Goal: Information Seeking & Learning: Check status

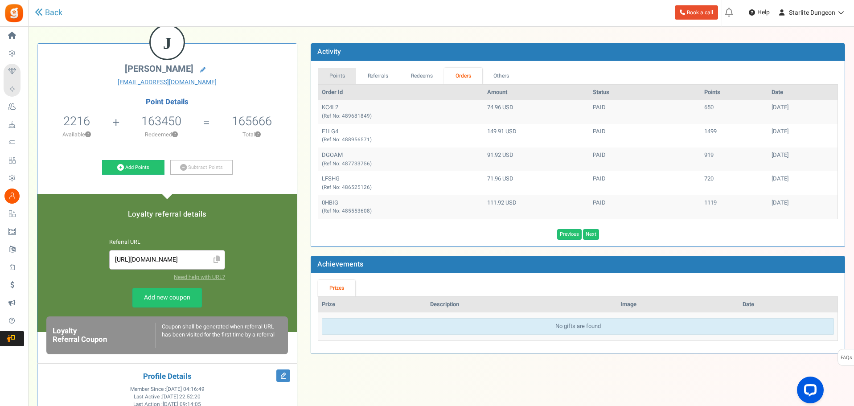
click at [348, 74] on link "Points" at bounding box center [337, 76] width 38 height 16
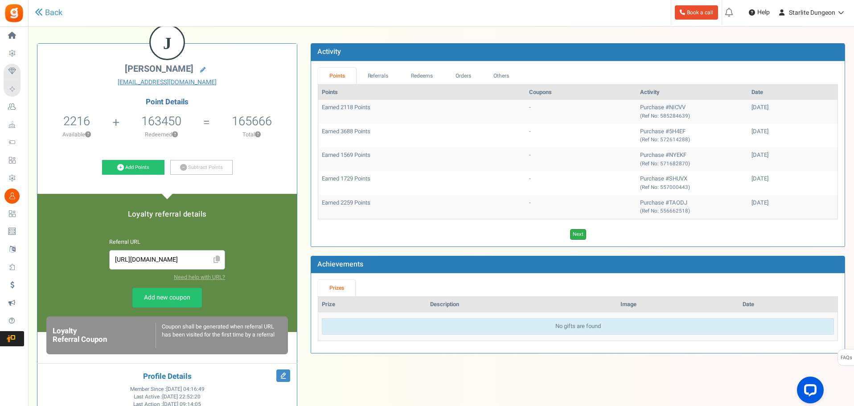
click at [580, 234] on link "Next" at bounding box center [578, 234] width 16 height 11
click at [592, 235] on link "Next" at bounding box center [591, 234] width 16 height 11
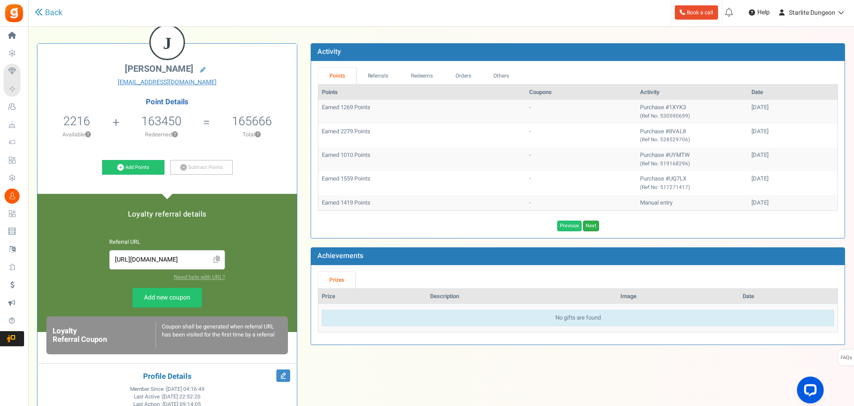
click at [598, 225] on link "Next" at bounding box center [591, 226] width 16 height 11
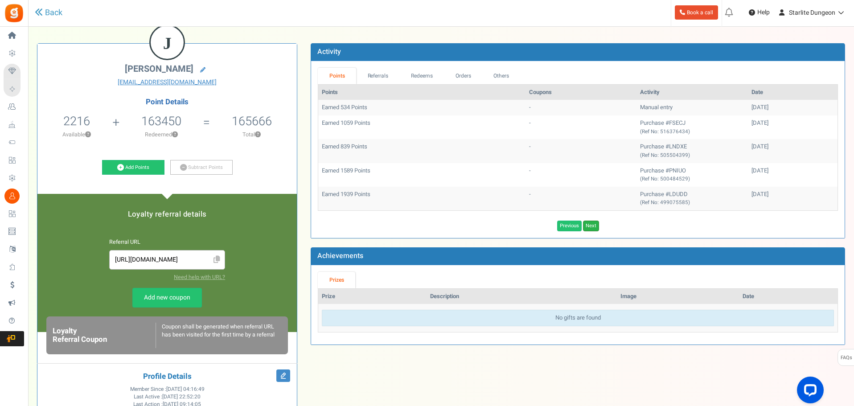
click at [597, 222] on link "Next" at bounding box center [591, 226] width 16 height 11
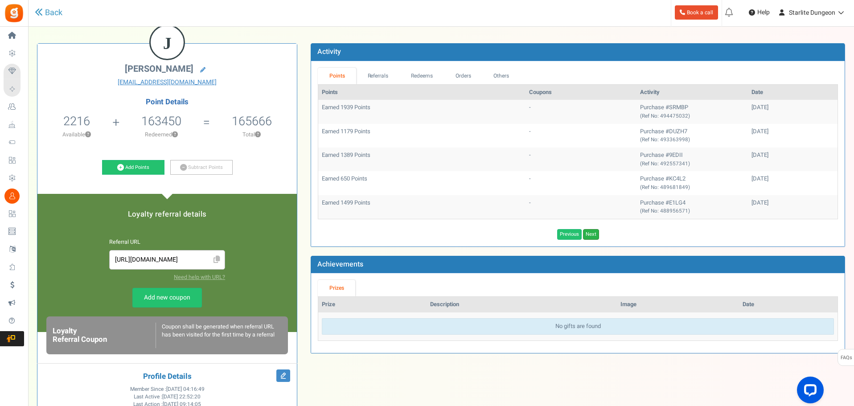
click at [593, 234] on link "Next" at bounding box center [591, 234] width 16 height 11
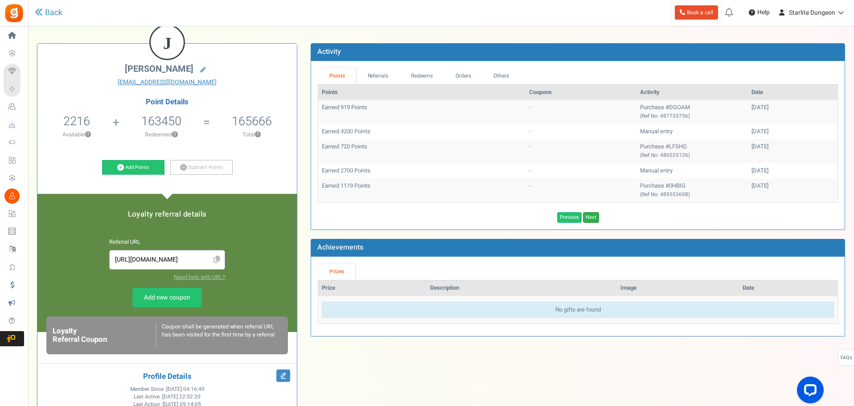
click at [593, 215] on link "Next" at bounding box center [591, 217] width 16 height 11
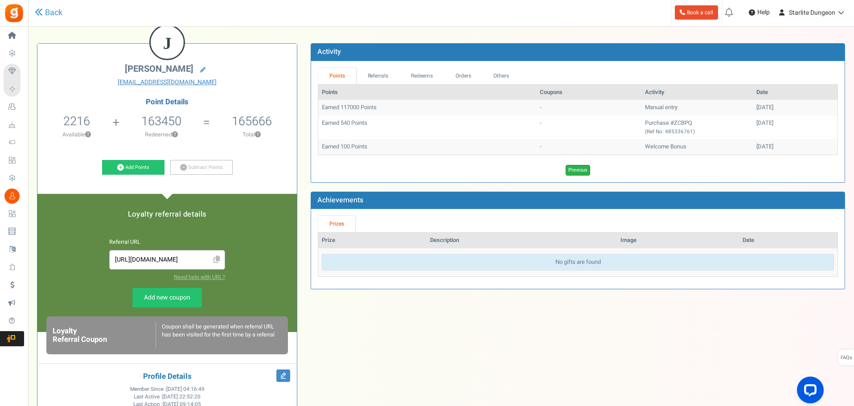
click at [574, 168] on link "Previous" at bounding box center [578, 170] width 25 height 11
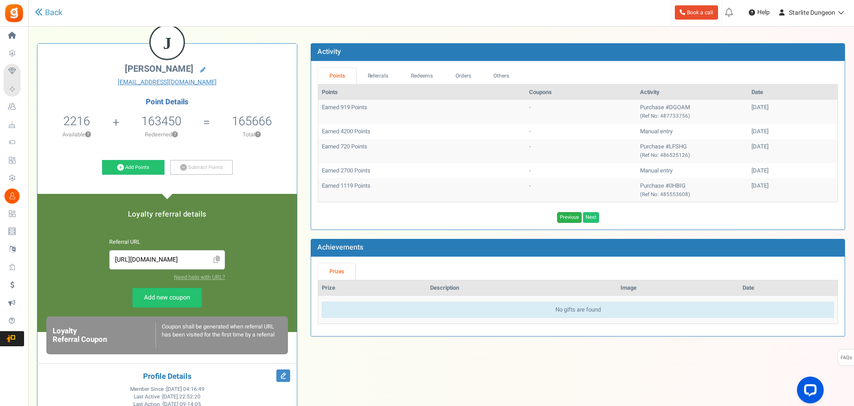
click at [562, 215] on link "Previous" at bounding box center [569, 217] width 25 height 11
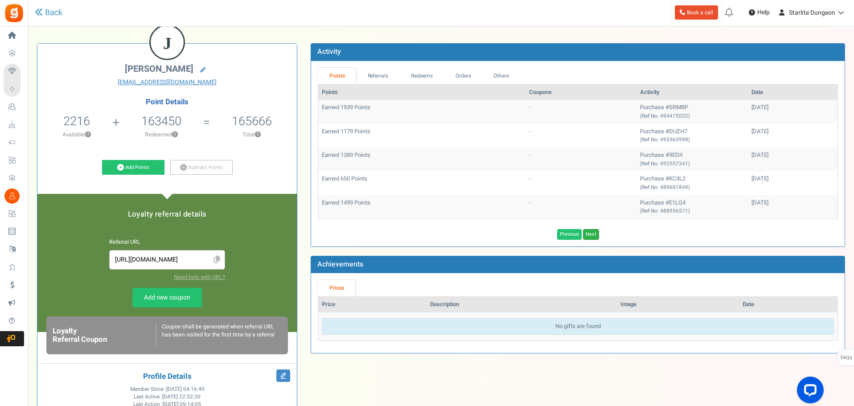
click at [587, 230] on link "Next" at bounding box center [591, 234] width 16 height 11
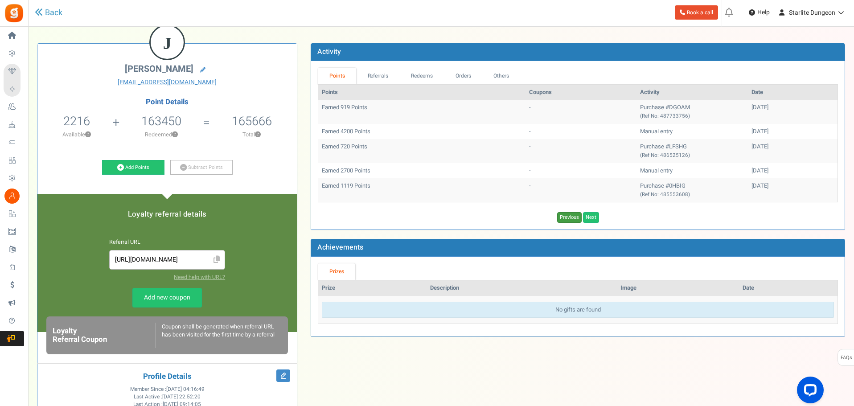
click at [568, 218] on link "Previous" at bounding box center [569, 217] width 25 height 11
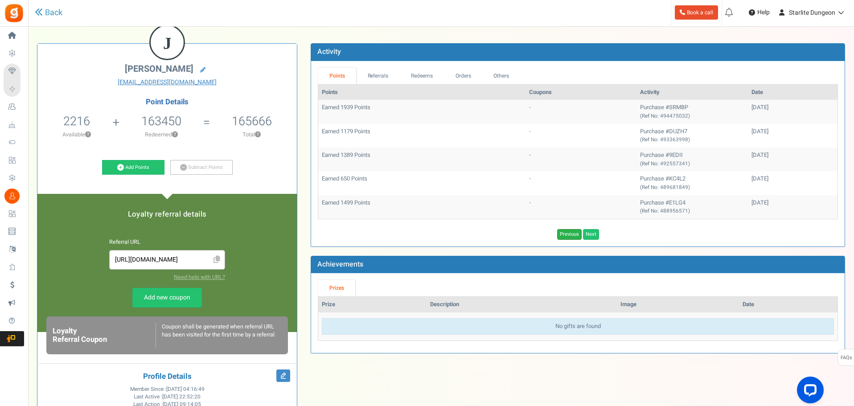
click at [572, 238] on link "Previous" at bounding box center [569, 234] width 25 height 11
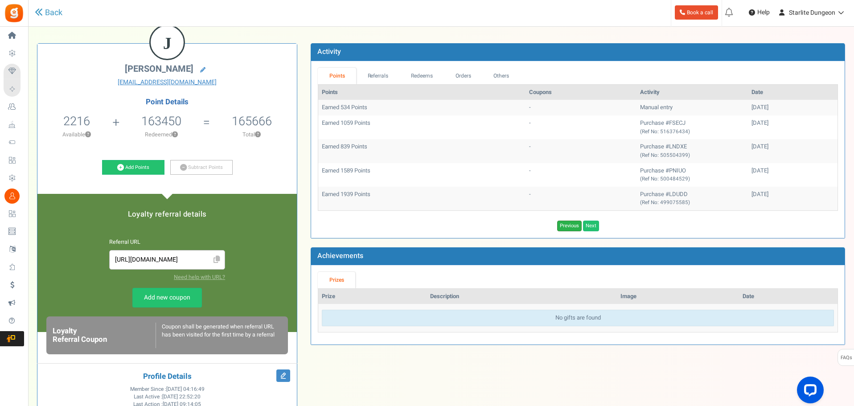
click at [569, 226] on link "Previous" at bounding box center [569, 226] width 25 height 11
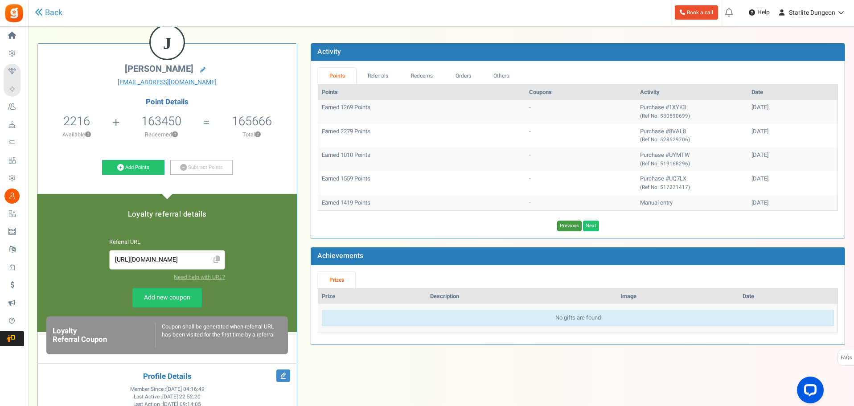
click at [569, 226] on link "Previous" at bounding box center [569, 226] width 25 height 11
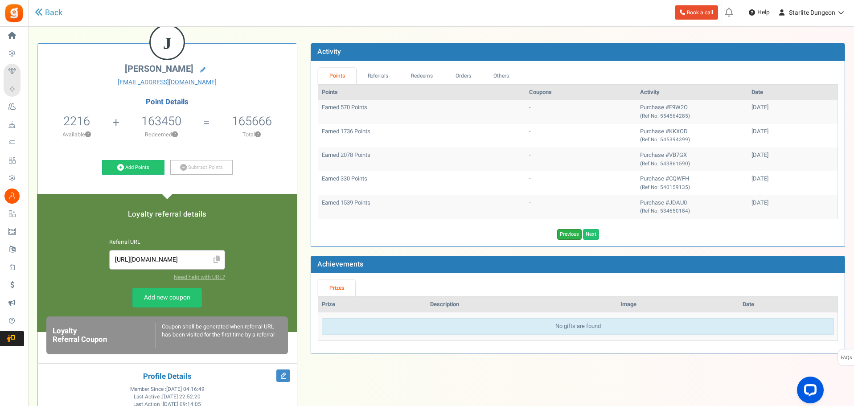
click at [567, 234] on link "Previous" at bounding box center [569, 234] width 25 height 11
click at [578, 236] on link "Next" at bounding box center [578, 234] width 16 height 11
click at [589, 235] on link "Next" at bounding box center [591, 234] width 16 height 11
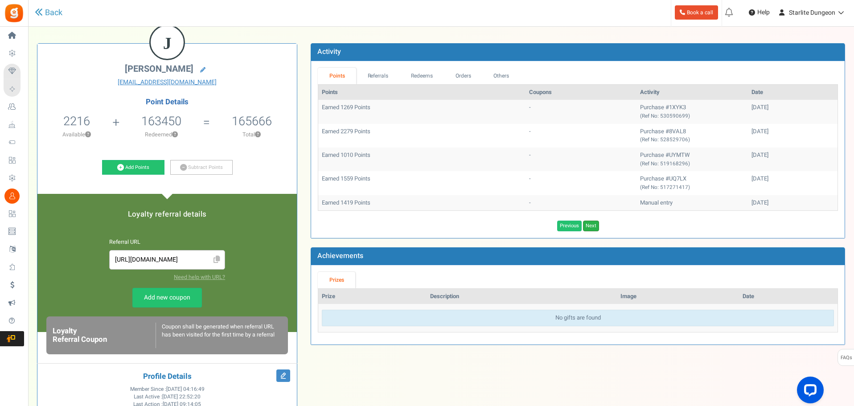
click at [591, 223] on link "Next" at bounding box center [591, 226] width 16 height 11
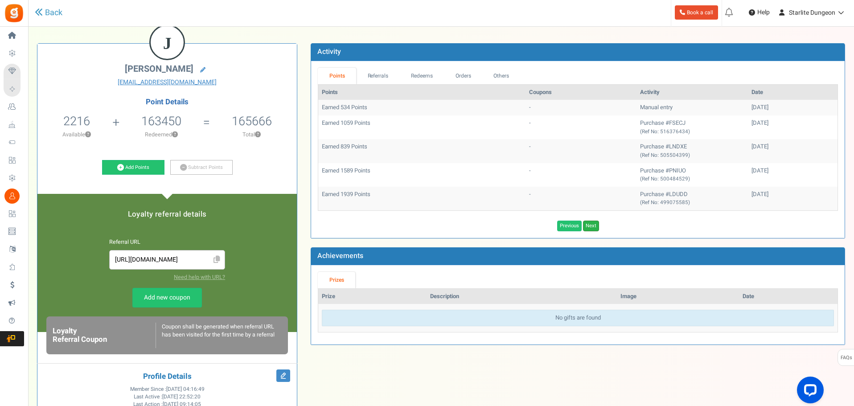
click at [591, 223] on link "Next" at bounding box center [591, 226] width 16 height 11
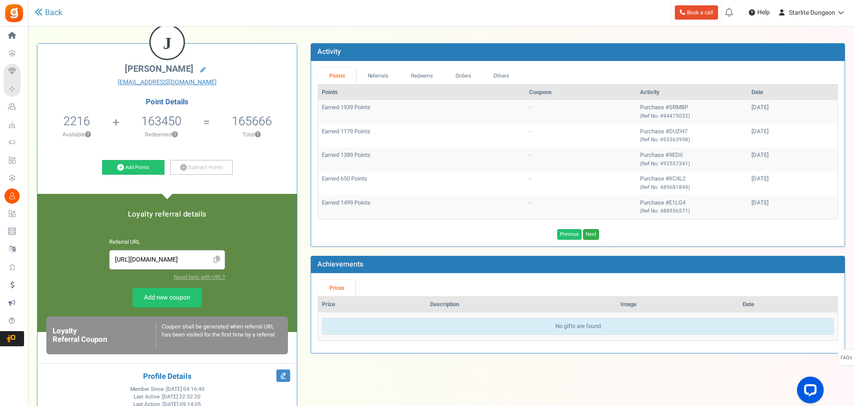
click at [590, 235] on link "Next" at bounding box center [591, 234] width 16 height 11
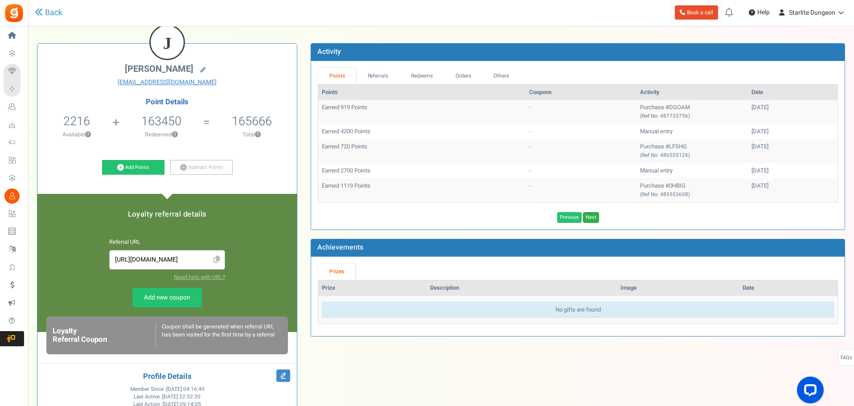
click at [592, 222] on link "Next" at bounding box center [591, 217] width 16 height 11
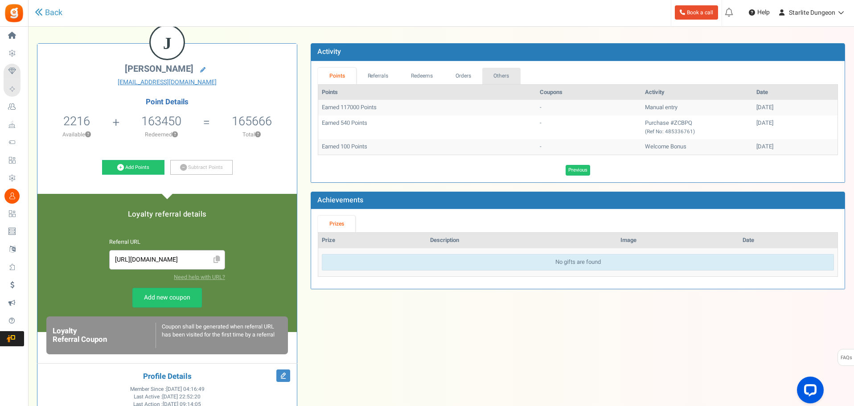
click at [503, 72] on link "Others" at bounding box center [501, 76] width 38 height 16
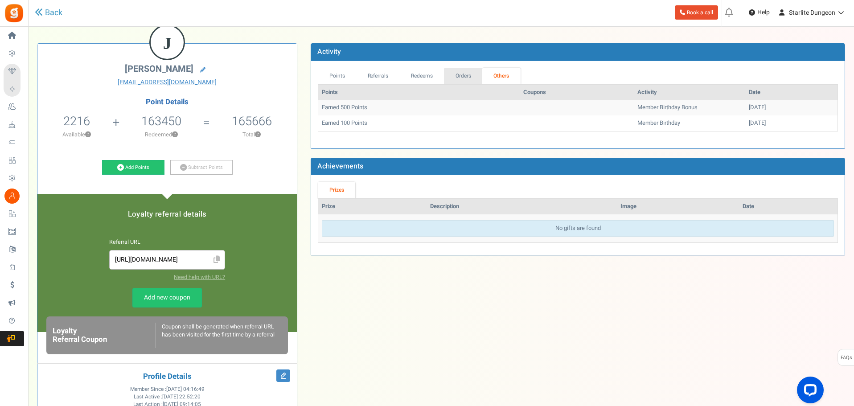
click at [468, 68] on link "Orders" at bounding box center [463, 76] width 38 height 16
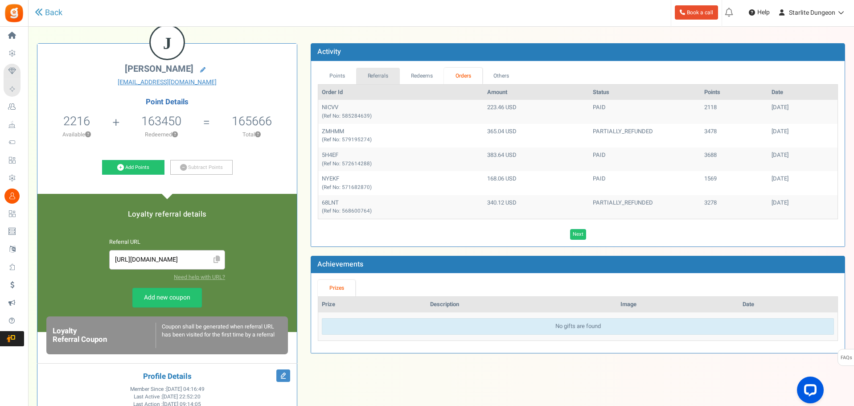
click at [373, 70] on link "Referrals" at bounding box center [378, 76] width 44 height 16
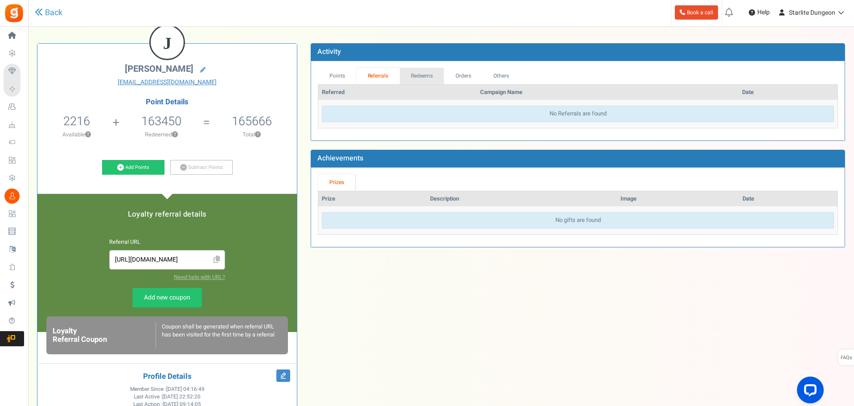
click at [420, 78] on link "Redeems" at bounding box center [422, 76] width 45 height 16
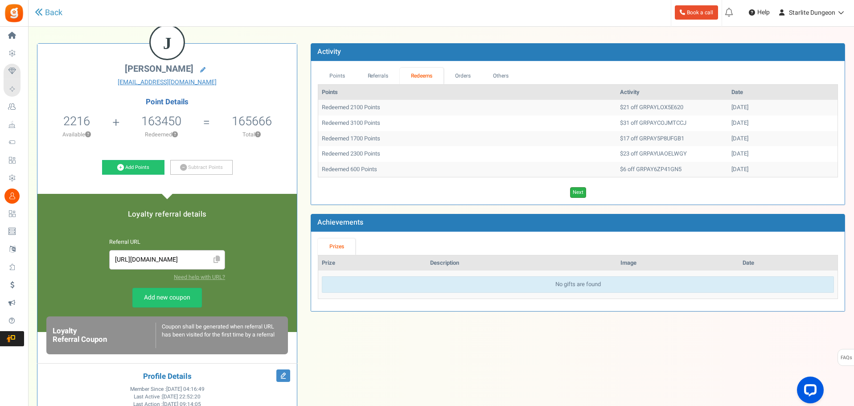
click at [583, 190] on link "Next" at bounding box center [578, 192] width 16 height 11
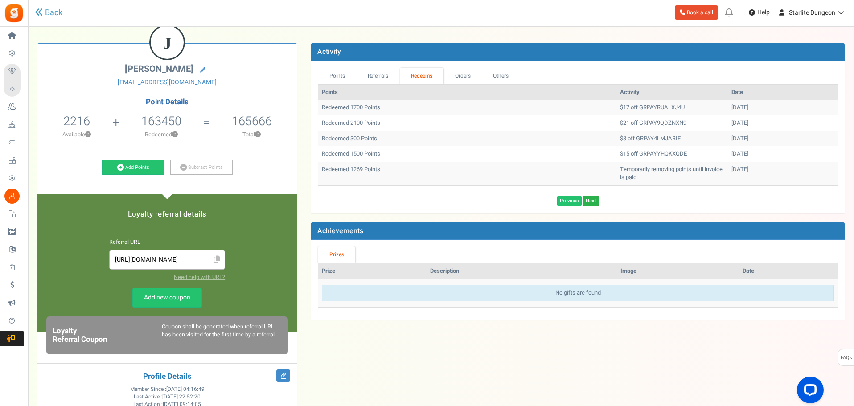
click at [588, 197] on link "Next" at bounding box center [591, 201] width 16 height 11
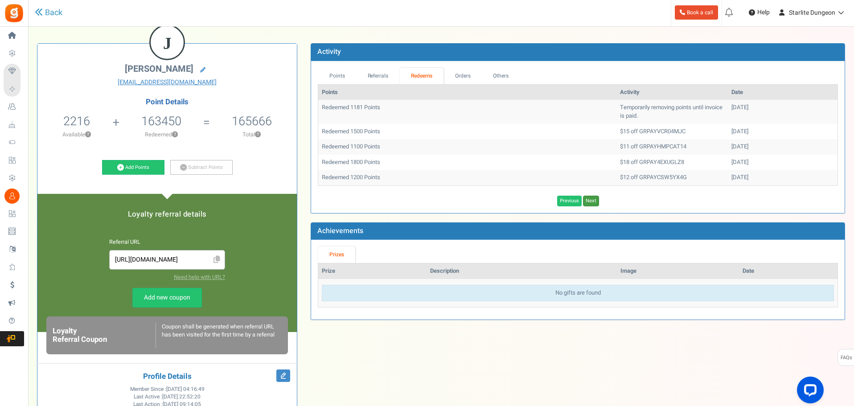
click at [587, 199] on link "Next" at bounding box center [591, 201] width 16 height 11
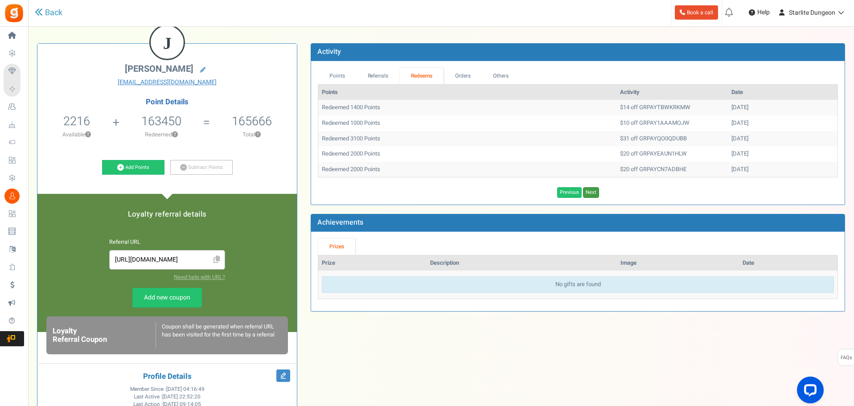
click at [586, 189] on link "Next" at bounding box center [591, 192] width 16 height 11
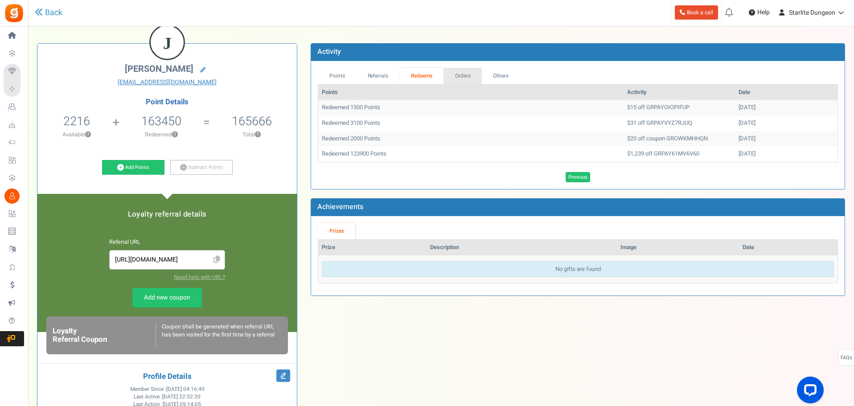
click at [450, 73] on link "Orders" at bounding box center [463, 76] width 38 height 16
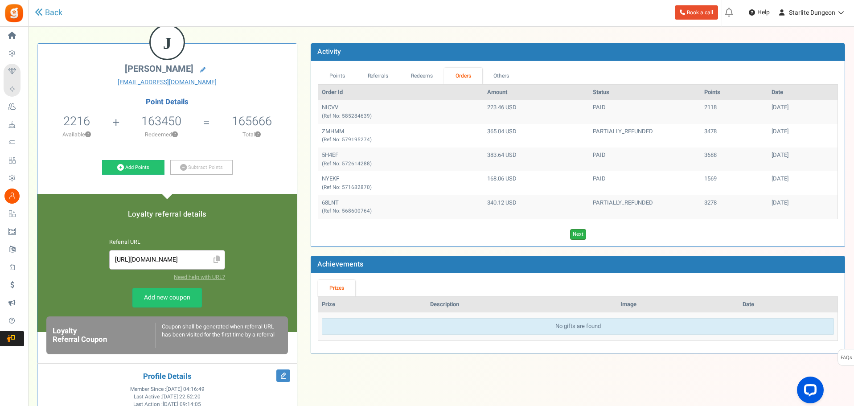
click at [575, 230] on link "Next" at bounding box center [578, 234] width 16 height 11
click at [583, 232] on link "Next" at bounding box center [591, 234] width 16 height 11
click at [588, 232] on link "Next" at bounding box center [591, 234] width 16 height 11
click at [589, 232] on link "Next" at bounding box center [591, 234] width 16 height 11
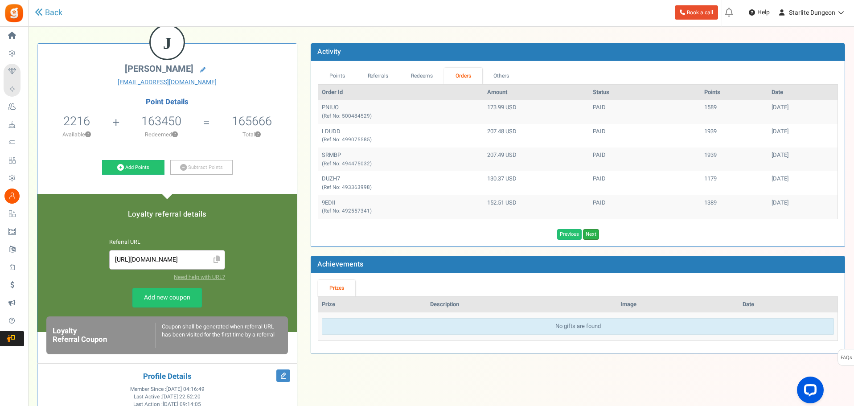
click at [595, 232] on link "Next" at bounding box center [591, 234] width 16 height 11
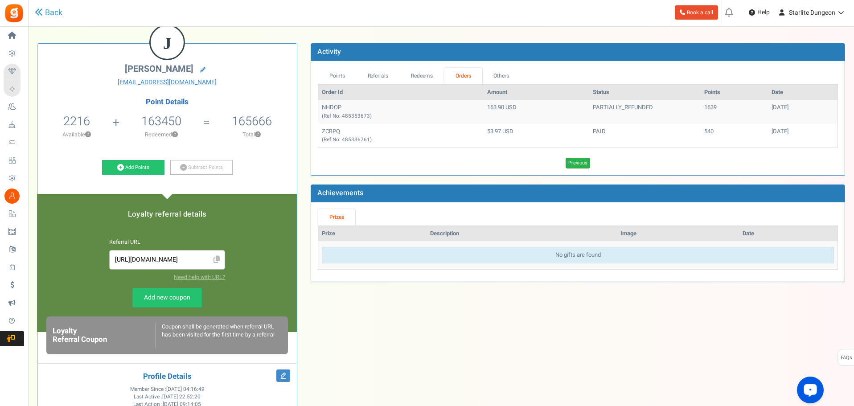
click at [585, 164] on link "Previous" at bounding box center [578, 163] width 25 height 11
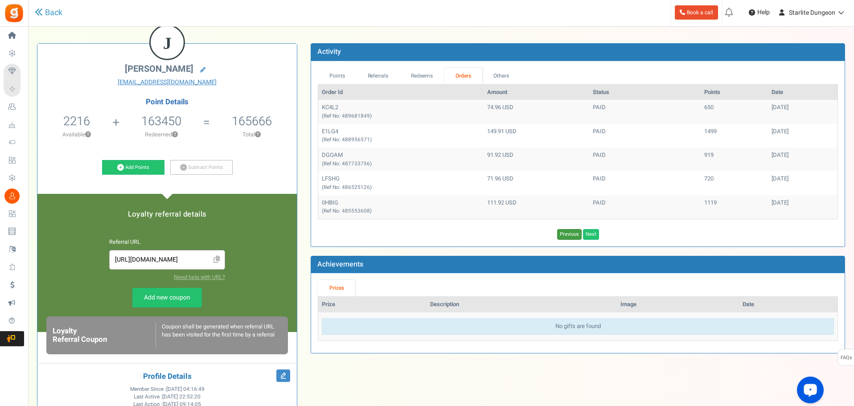
click at [567, 231] on link "Previous" at bounding box center [569, 234] width 25 height 11
click at [568, 236] on link "Previous" at bounding box center [569, 234] width 25 height 11
click at [592, 230] on link "Next" at bounding box center [591, 234] width 16 height 11
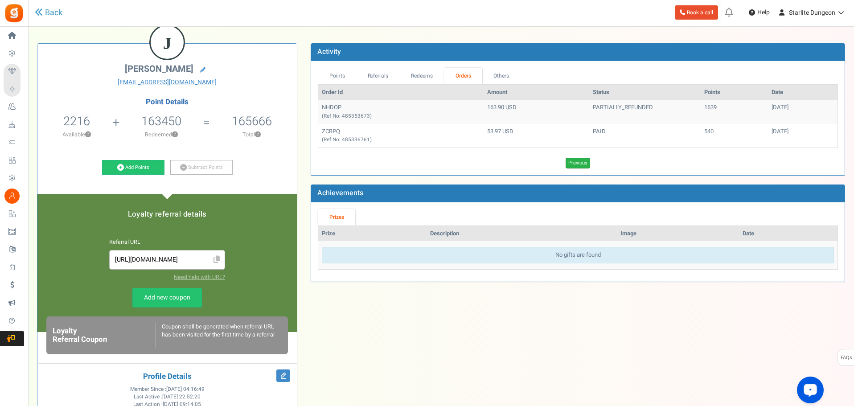
click at [571, 166] on link "Previous" at bounding box center [578, 163] width 25 height 11
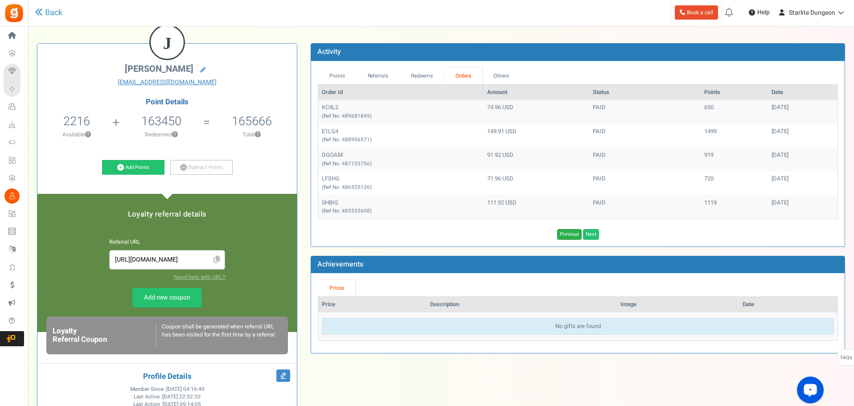
click at [570, 237] on link "Previous" at bounding box center [569, 234] width 25 height 11
click at [569, 236] on link "Previous" at bounding box center [569, 234] width 25 height 11
click at [325, 174] on td "0C2EQ (Ref No: 508860151)" at bounding box center [400, 183] width 165 height 24
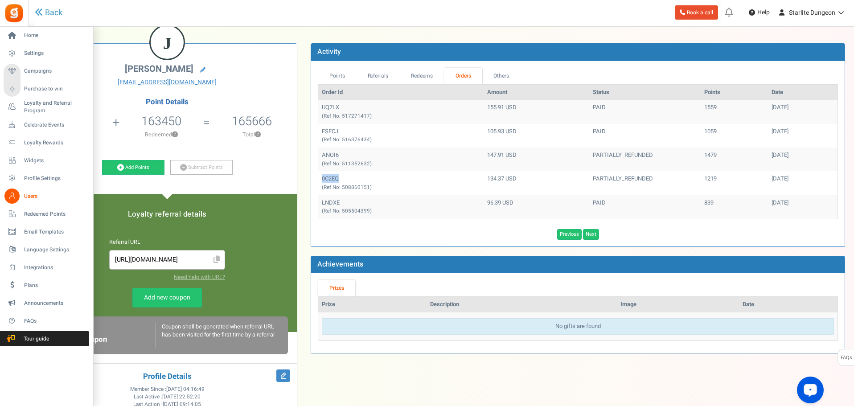
copy td "0C2EQ"
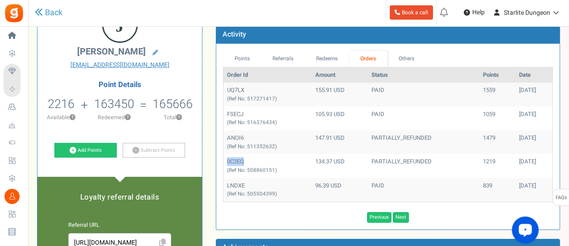
scroll to position [89, 0]
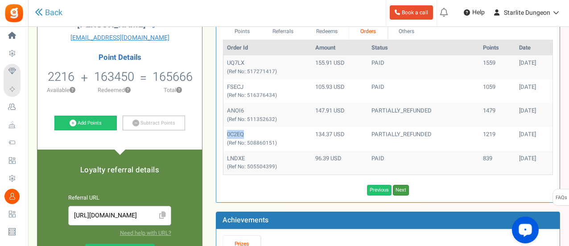
click at [397, 185] on link "Next" at bounding box center [401, 190] width 16 height 11
click at [399, 192] on link "Next" at bounding box center [401, 190] width 16 height 11
click at [401, 189] on link "Next" at bounding box center [401, 190] width 16 height 11
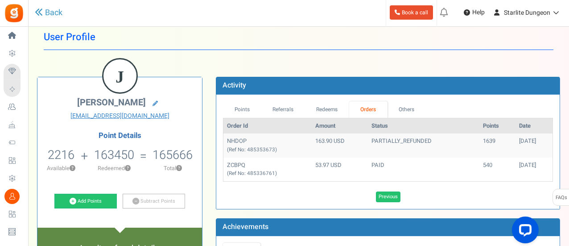
scroll to position [0, 0]
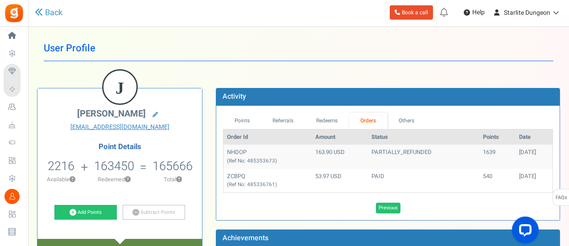
click at [240, 147] on td "NHDOP (Ref No: 485353673)" at bounding box center [267, 156] width 88 height 24
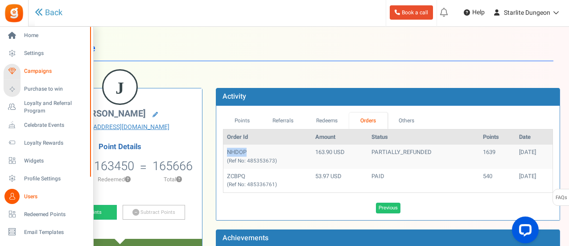
copy td "NHDOP"
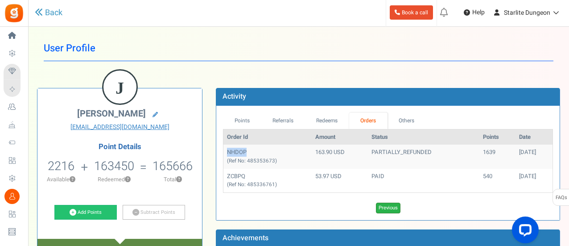
click at [389, 204] on link "Previous" at bounding box center [388, 207] width 25 height 11
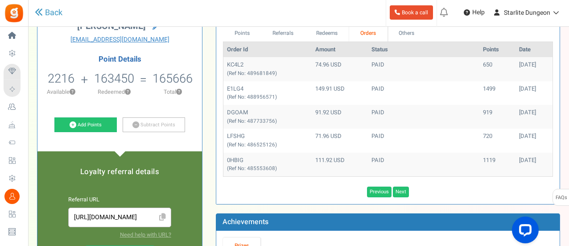
scroll to position [89, 0]
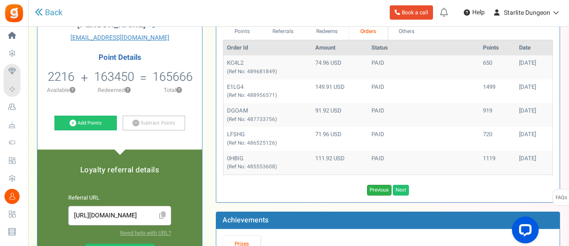
click at [382, 188] on link "Previous" at bounding box center [379, 190] width 25 height 11
click at [399, 185] on link "Next" at bounding box center [401, 190] width 16 height 11
click at [401, 188] on link "Next" at bounding box center [401, 190] width 16 height 11
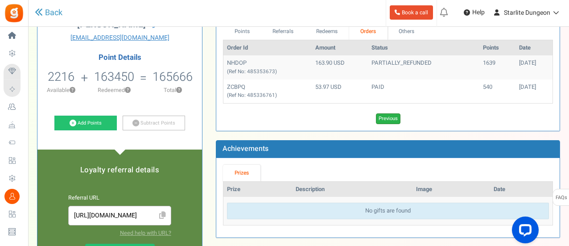
click at [392, 116] on link "Previous" at bounding box center [388, 118] width 25 height 11
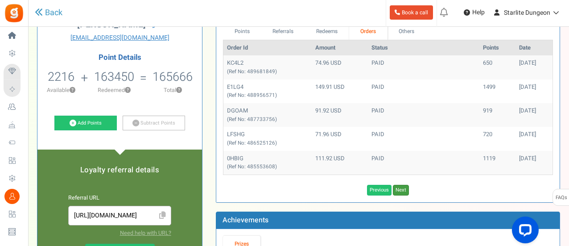
click at [399, 186] on link "Next" at bounding box center [401, 190] width 16 height 11
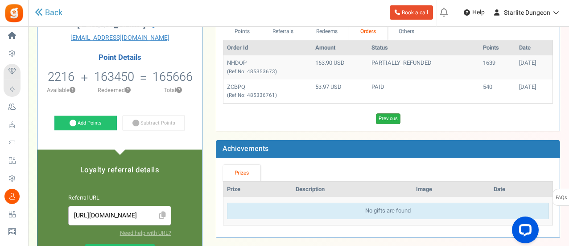
drag, startPoint x: 396, startPoint y: 126, endPoint x: 391, endPoint y: 122, distance: 6.1
click at [395, 125] on div "Points Referrals Redeems Orders Others Order Id Amount Status Points Date NHDOP…" at bounding box center [387, 73] width 343 height 114
click at [390, 119] on link "Previous" at bounding box center [388, 118] width 25 height 11
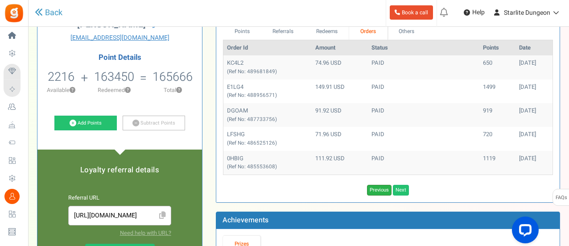
click at [379, 188] on link "Previous" at bounding box center [379, 190] width 25 height 11
click at [375, 193] on link "Previous" at bounding box center [379, 190] width 25 height 11
click at [236, 136] on td "0C2EQ (Ref No: 508860151)" at bounding box center [267, 139] width 88 height 24
copy td "0C2EQ"
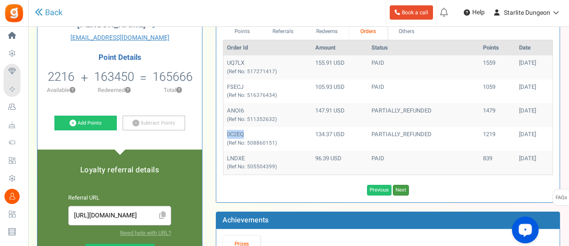
click at [403, 189] on link "Next" at bounding box center [401, 190] width 16 height 11
click at [405, 190] on link "Next" at bounding box center [401, 190] width 16 height 11
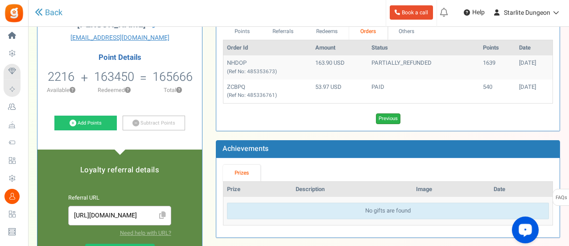
click at [383, 120] on link "Previous" at bounding box center [388, 118] width 25 height 11
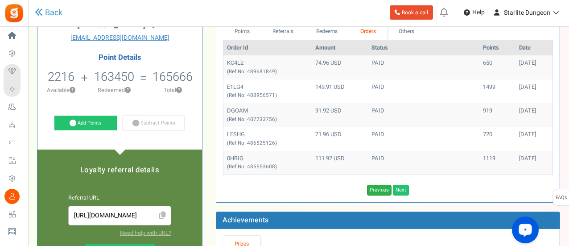
click at [383, 185] on link "Previous" at bounding box center [379, 190] width 25 height 11
click at [380, 189] on link "Previous" at bounding box center [379, 190] width 25 height 11
click at [236, 110] on td "ANOI6 (Ref No: 511352632)" at bounding box center [267, 115] width 88 height 24
click at [234, 115] on small "(Ref No: 511352632)" at bounding box center [252, 119] width 50 height 8
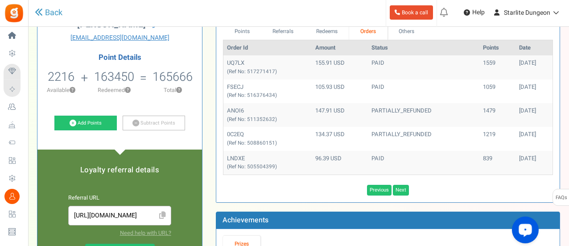
click at [232, 110] on td "ANOI6 (Ref No: 511352632)" at bounding box center [267, 115] width 88 height 24
copy td "ANOI6"
click at [379, 188] on link "Previous" at bounding box center [379, 190] width 25 height 11
click at [373, 188] on link "Previous" at bounding box center [379, 190] width 25 height 11
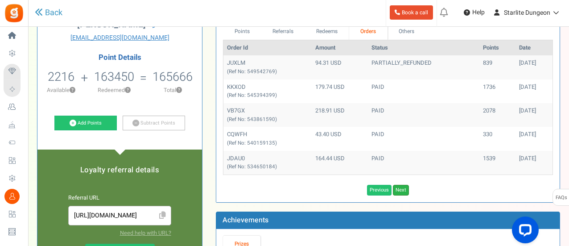
click at [399, 185] on link "Next" at bounding box center [401, 190] width 16 height 11
click at [403, 183] on div "Previous Next Loading..." at bounding box center [387, 187] width 343 height 15
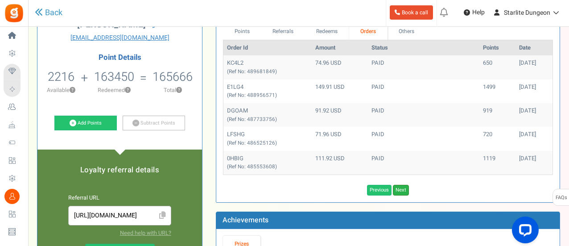
click at [403, 185] on link "Next" at bounding box center [401, 190] width 16 height 11
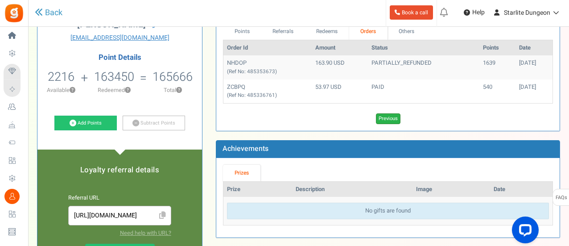
click at [385, 120] on link "Previous" at bounding box center [388, 118] width 25 height 11
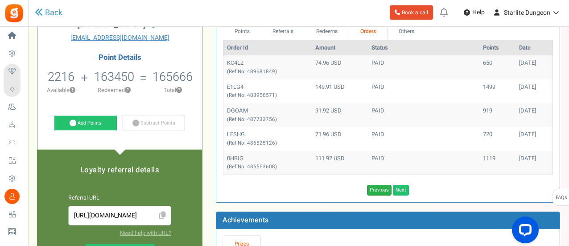
click at [382, 186] on link "Previous" at bounding box center [379, 190] width 25 height 11
click at [382, 191] on link "Previous" at bounding box center [379, 190] width 25 height 11
click at [388, 188] on link "Previous" at bounding box center [379, 190] width 25 height 11
click at [236, 132] on td "E9OZ1 (Ref No: 522867041)" at bounding box center [267, 139] width 88 height 24
click at [237, 132] on td "E9OZ1 (Ref No: 522867041)" at bounding box center [267, 139] width 88 height 24
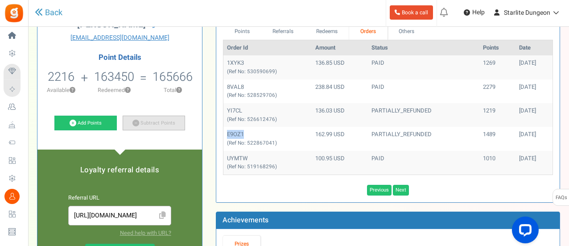
copy td "E9OZ1"
click at [239, 109] on td "YI7CL (Ref No: 526612476)" at bounding box center [267, 115] width 88 height 24
copy td "YI7CL"
click at [386, 189] on link "Previous" at bounding box center [379, 190] width 25 height 11
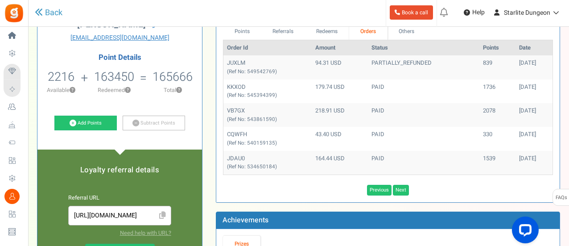
click at [244, 60] on td "JUXLM (Ref No: 549542769)" at bounding box center [267, 67] width 88 height 24
click at [242, 62] on td "JUXLM (Ref No: 549542769)" at bounding box center [267, 67] width 88 height 24
copy td "JUXLM"
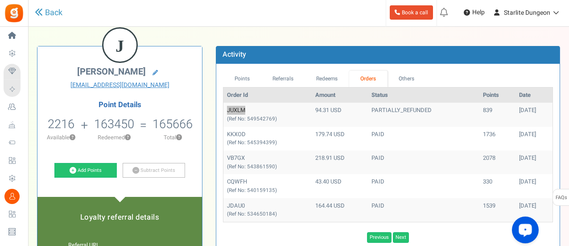
scroll to position [45, 0]
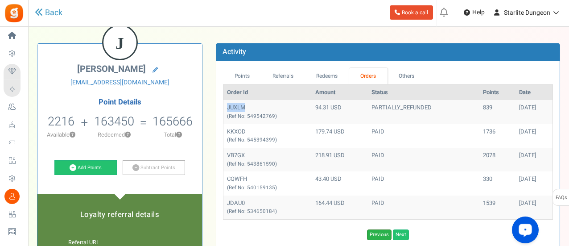
click at [377, 234] on link "Previous" at bounding box center [379, 234] width 25 height 11
click at [234, 199] on td "F9W2O (Ref No: 554564285)" at bounding box center [267, 207] width 88 height 24
drag, startPoint x: 234, startPoint y: 199, endPoint x: 227, endPoint y: 197, distance: 7.9
click at [234, 200] on td "F9W2O (Ref No: 554564285)" at bounding box center [267, 207] width 88 height 24
click at [231, 126] on td "MAUCD (Ref No: 562839339)" at bounding box center [267, 136] width 88 height 24
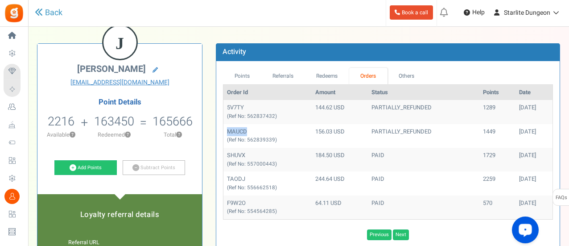
click at [231, 126] on td "MAUCD (Ref No: 562839339)" at bounding box center [267, 136] width 88 height 24
copy td "MAUCD"
click at [239, 104] on td "5V7TY (Ref No: 562837432)" at bounding box center [267, 112] width 88 height 24
copy td "5V7TY"
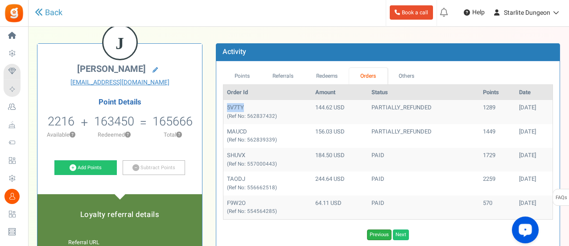
click at [375, 232] on link "Previous" at bounding box center [379, 234] width 25 height 11
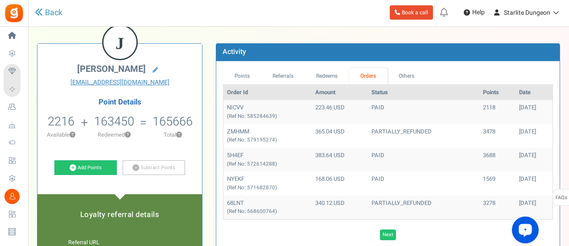
click at [233, 203] on td "68LNT (Ref No: 568600764)" at bounding box center [267, 207] width 88 height 24
copy td "68LNT"
click at [237, 199] on td "68LNT (Ref No: 568600764)" at bounding box center [267, 207] width 88 height 24
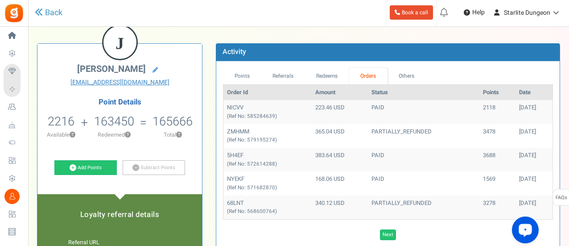
click at [237, 130] on td "ZMHMM (Ref No: 579195274)" at bounding box center [267, 136] width 88 height 24
click at [45, 15] on link "Back" at bounding box center [49, 13] width 28 height 12
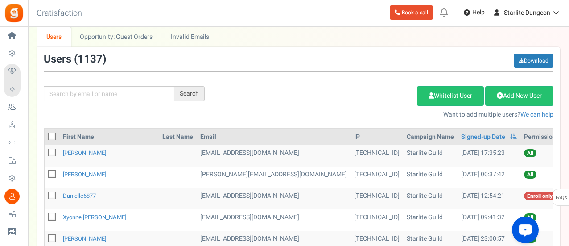
scroll to position [89, 0]
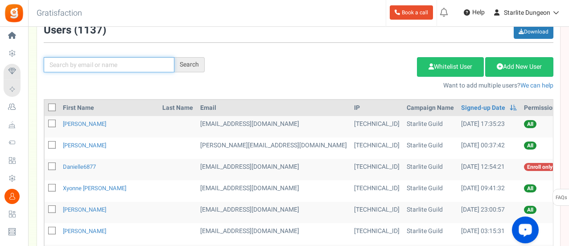
click at [94, 64] on input "text" at bounding box center [109, 64] width 131 height 15
click at [105, 66] on input "text" at bounding box center [109, 64] width 131 height 15
paste input "[EMAIL_ADDRESS][DOMAIN_NAME]"
type input "[EMAIL_ADDRESS][DOMAIN_NAME]"
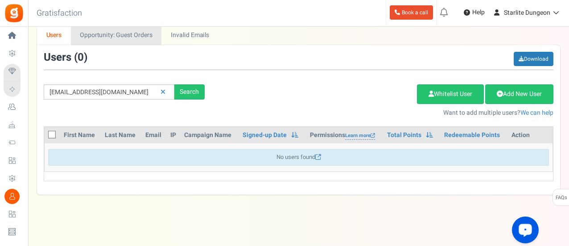
click at [135, 29] on link "Opportunity: Guest Orders" at bounding box center [116, 35] width 90 height 20
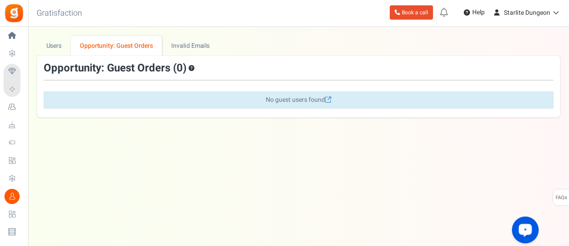
scroll to position [0, 0]
click at [51, 51] on link "Users" at bounding box center [54, 46] width 34 height 20
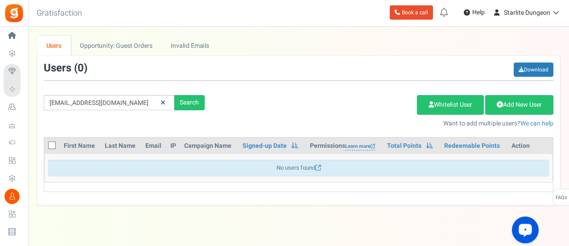
click at [164, 100] on icon at bounding box center [162, 102] width 5 height 6
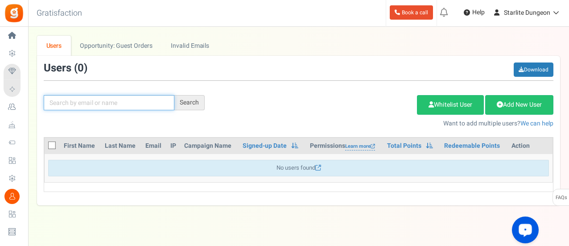
click at [103, 105] on input "text" at bounding box center [109, 102] width 131 height 15
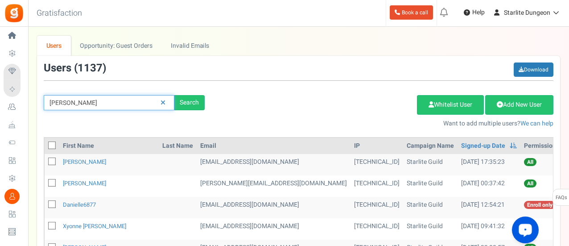
type input "[PERSON_NAME]"
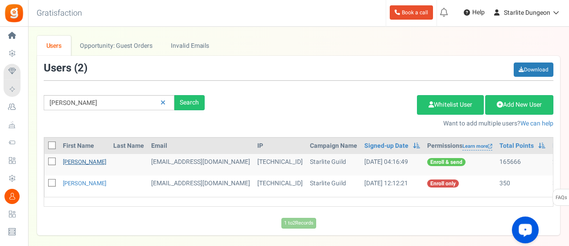
click at [90, 161] on link "[PERSON_NAME]" at bounding box center [84, 161] width 43 height 8
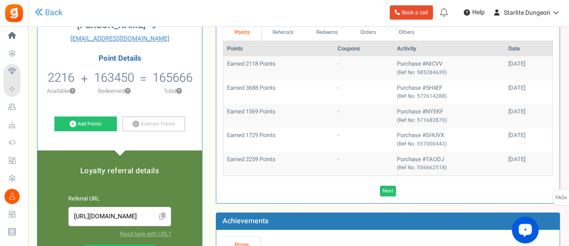
scroll to position [89, 0]
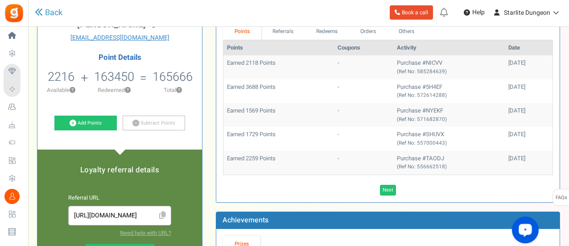
click at [387, 182] on div "Next Loading..." at bounding box center [387, 187] width 343 height 15
click at [384, 187] on link "Next" at bounding box center [388, 190] width 16 height 11
click at [404, 188] on link "Next" at bounding box center [401, 190] width 16 height 11
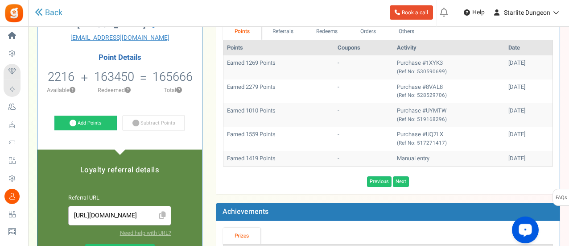
click at [409, 176] on div "Previous Next Loading..." at bounding box center [387, 181] width 343 height 11
click at [399, 179] on link "Next" at bounding box center [401, 181] width 16 height 11
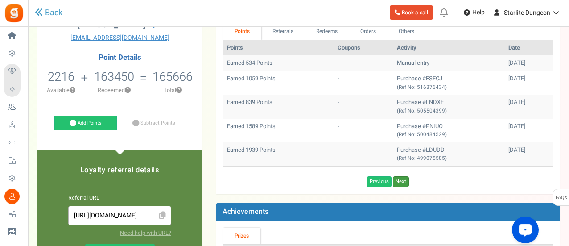
click at [400, 177] on link "Next" at bounding box center [401, 181] width 16 height 11
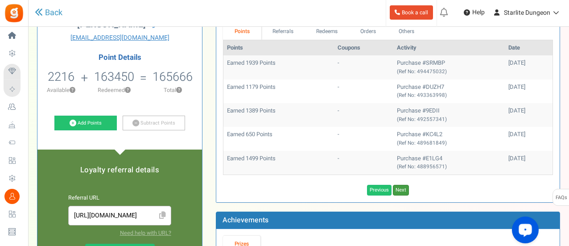
click at [396, 192] on link "Next" at bounding box center [401, 190] width 16 height 11
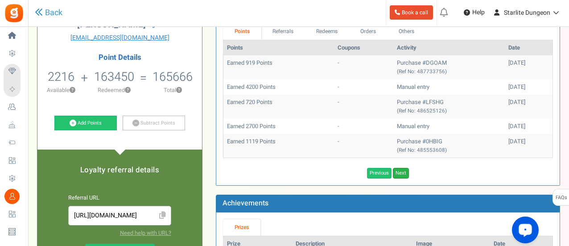
click at [407, 169] on link "Next" at bounding box center [401, 173] width 16 height 11
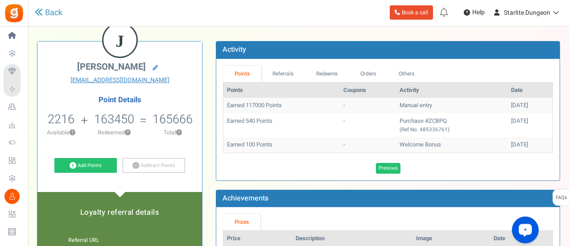
scroll to position [45, 0]
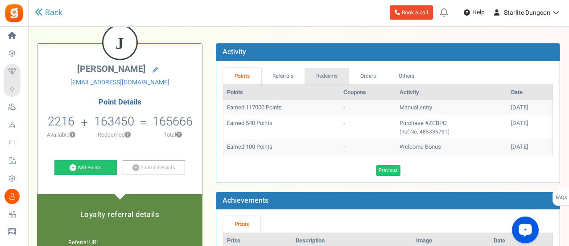
click at [325, 73] on link "Redeems" at bounding box center [326, 76] width 45 height 16
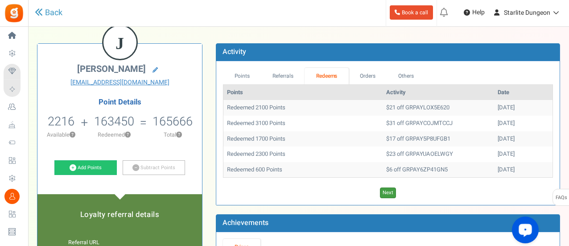
click at [390, 195] on link "Next" at bounding box center [388, 192] width 16 height 11
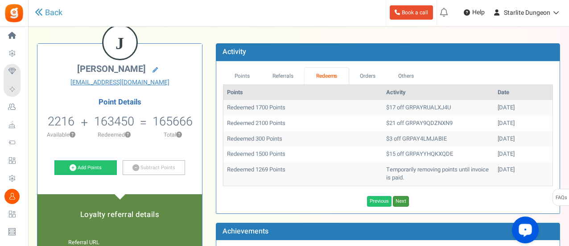
click at [406, 198] on link "Next" at bounding box center [401, 201] width 16 height 11
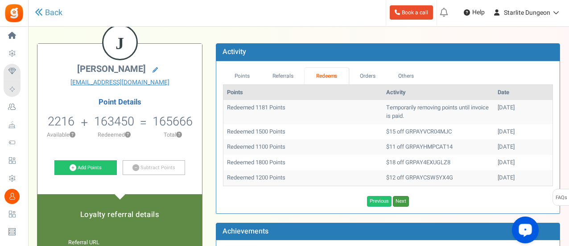
click at [407, 196] on link "Next" at bounding box center [401, 201] width 16 height 11
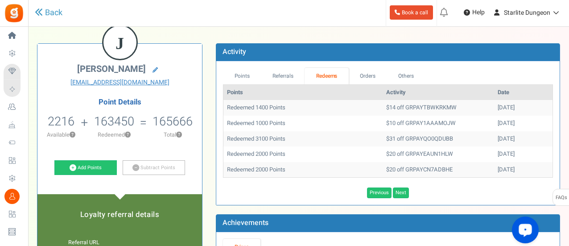
click at [411, 185] on div "Previous Next Loading..." at bounding box center [387, 190] width 343 height 15
click at [403, 188] on link "Next" at bounding box center [401, 192] width 16 height 11
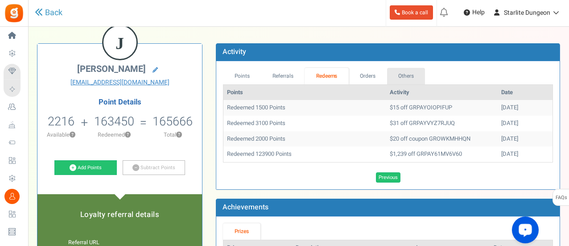
click at [399, 69] on link "Others" at bounding box center [406, 76] width 38 height 16
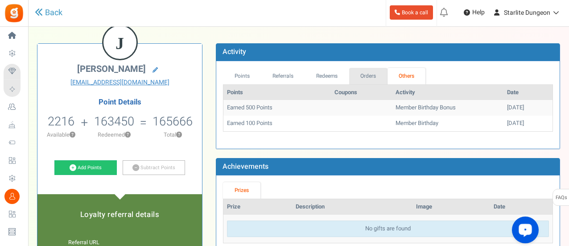
click at [373, 79] on link "Orders" at bounding box center [368, 76] width 38 height 16
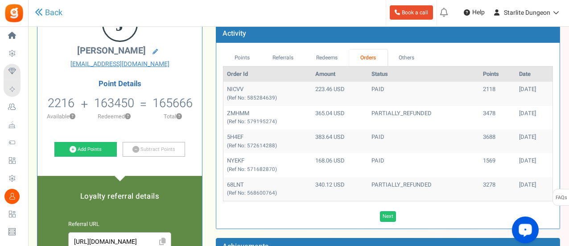
scroll to position [134, 0]
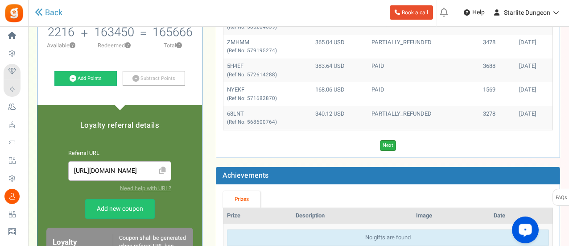
click at [394, 141] on link "Next" at bounding box center [388, 145] width 16 height 11
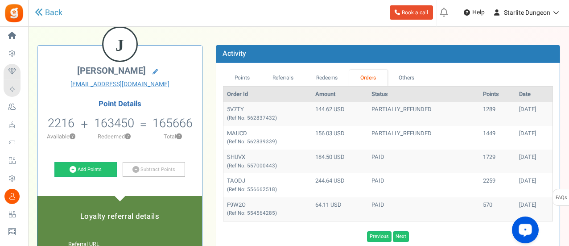
scroll to position [45, 0]
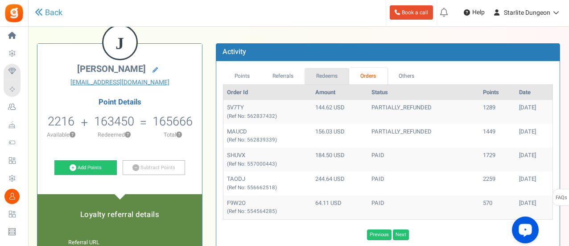
click at [328, 73] on link "Redeems" at bounding box center [326, 76] width 45 height 16
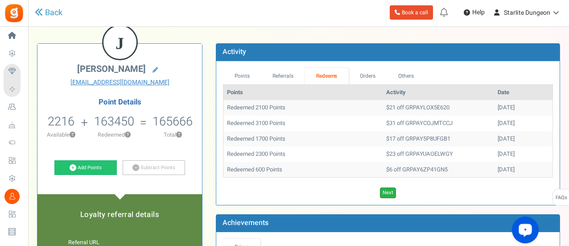
click at [390, 193] on link "Next" at bounding box center [388, 192] width 16 height 11
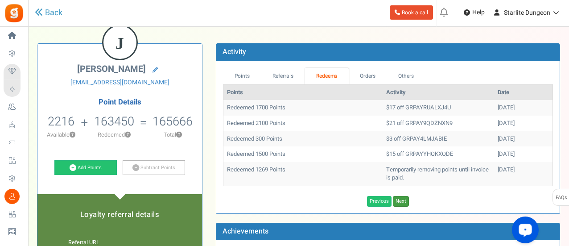
click at [399, 199] on link "Next" at bounding box center [401, 201] width 16 height 11
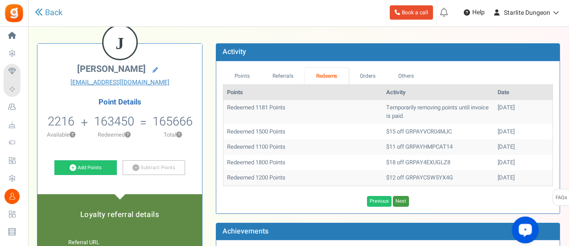
click at [399, 199] on link "Next" at bounding box center [401, 201] width 16 height 11
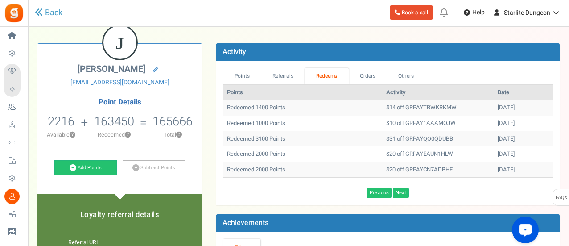
click at [405, 185] on div "Previous Next Loading..." at bounding box center [387, 190] width 343 height 15
click at [397, 198] on div "Points Referrals Redeems Orders Others Points Activity Date Redeemed 1400 Point…" at bounding box center [387, 133] width 343 height 144
click at [401, 192] on link "Next" at bounding box center [401, 192] width 16 height 11
